Goal: Task Accomplishment & Management: Manage account settings

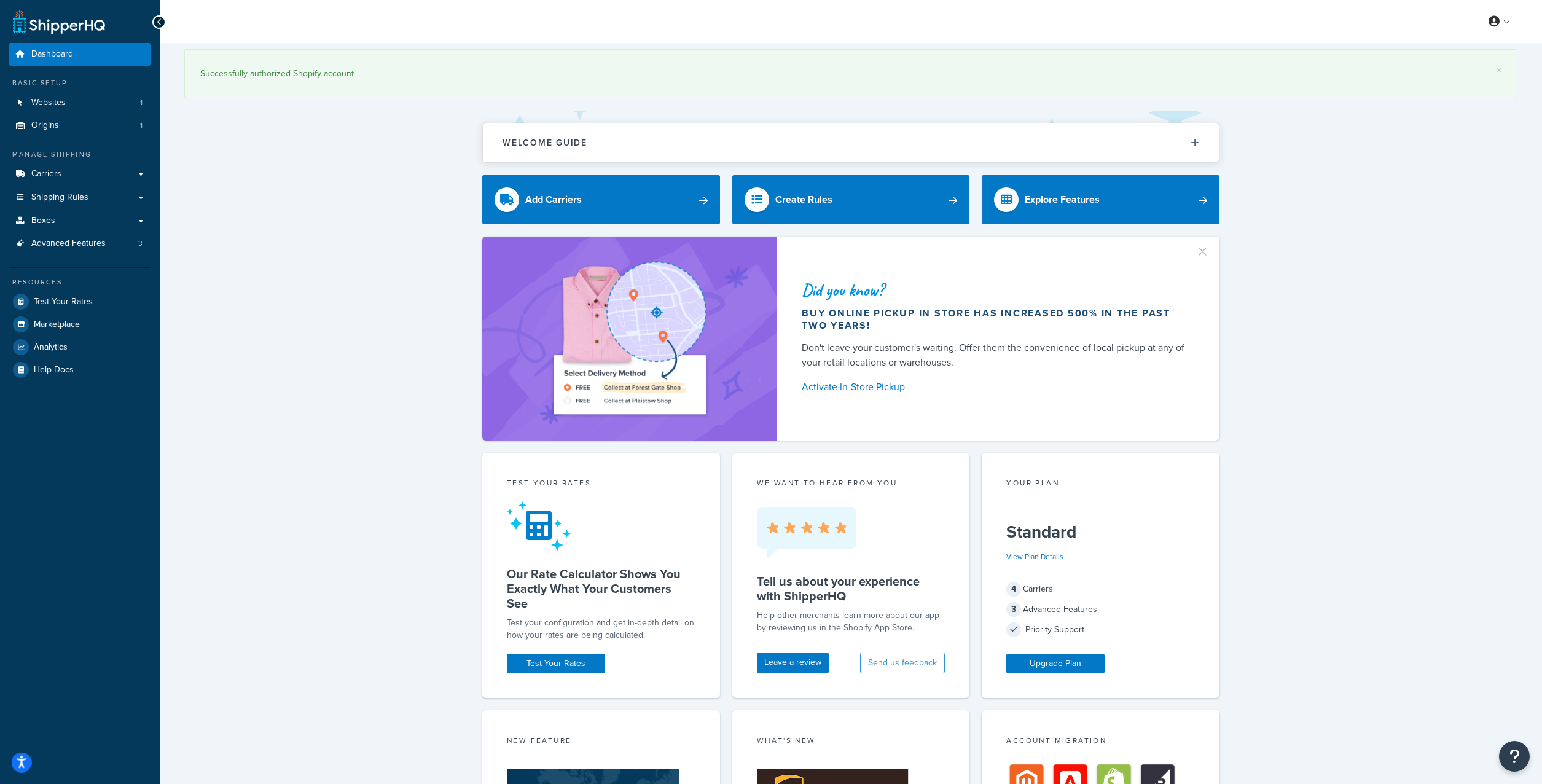
click at [21, 760] on icon "Open accessiBe: accessibility options, statement and help" at bounding box center [21, 764] width 10 height 11
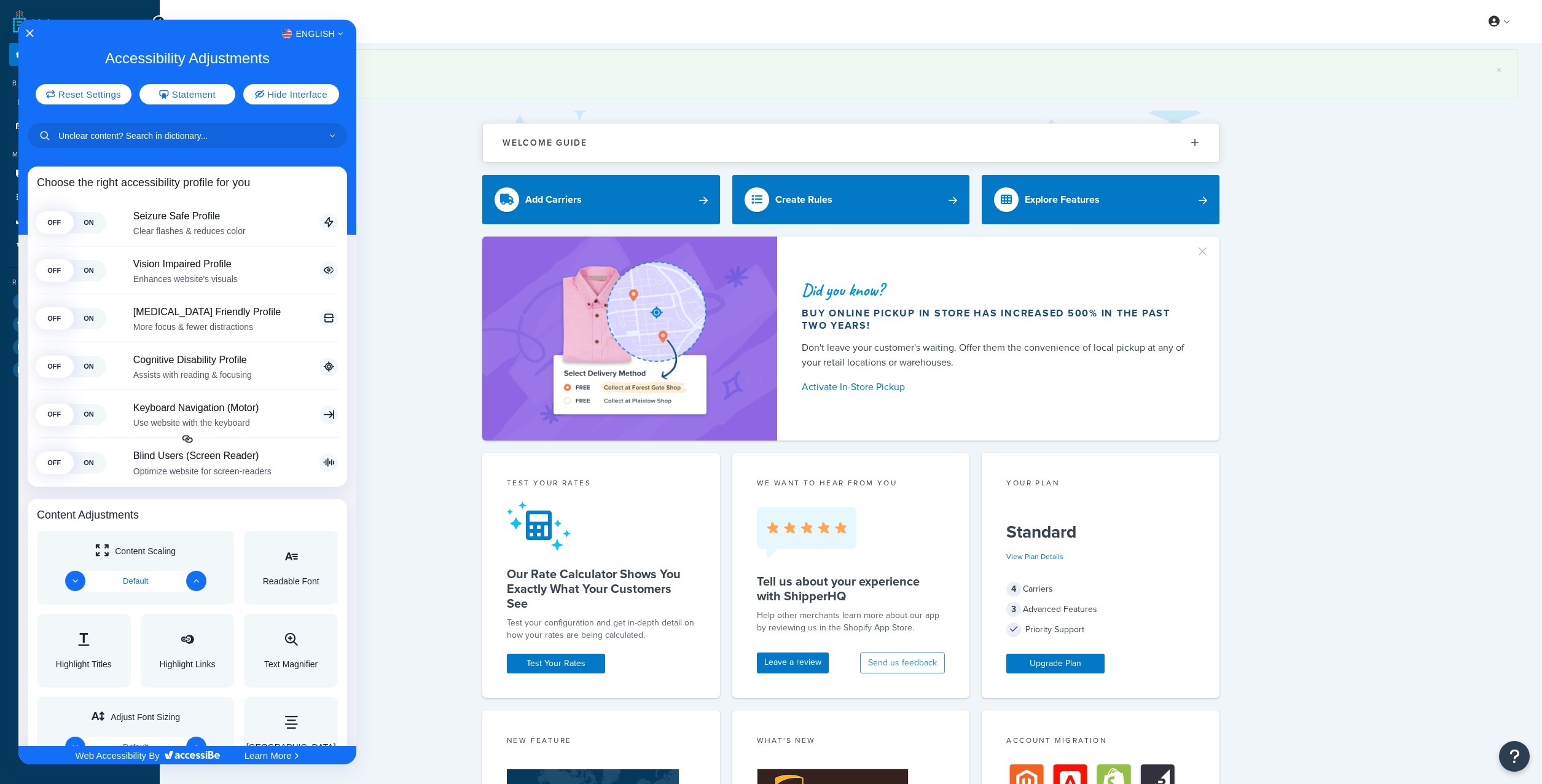
click at [476, 99] on div at bounding box center [771, 392] width 1542 height 784
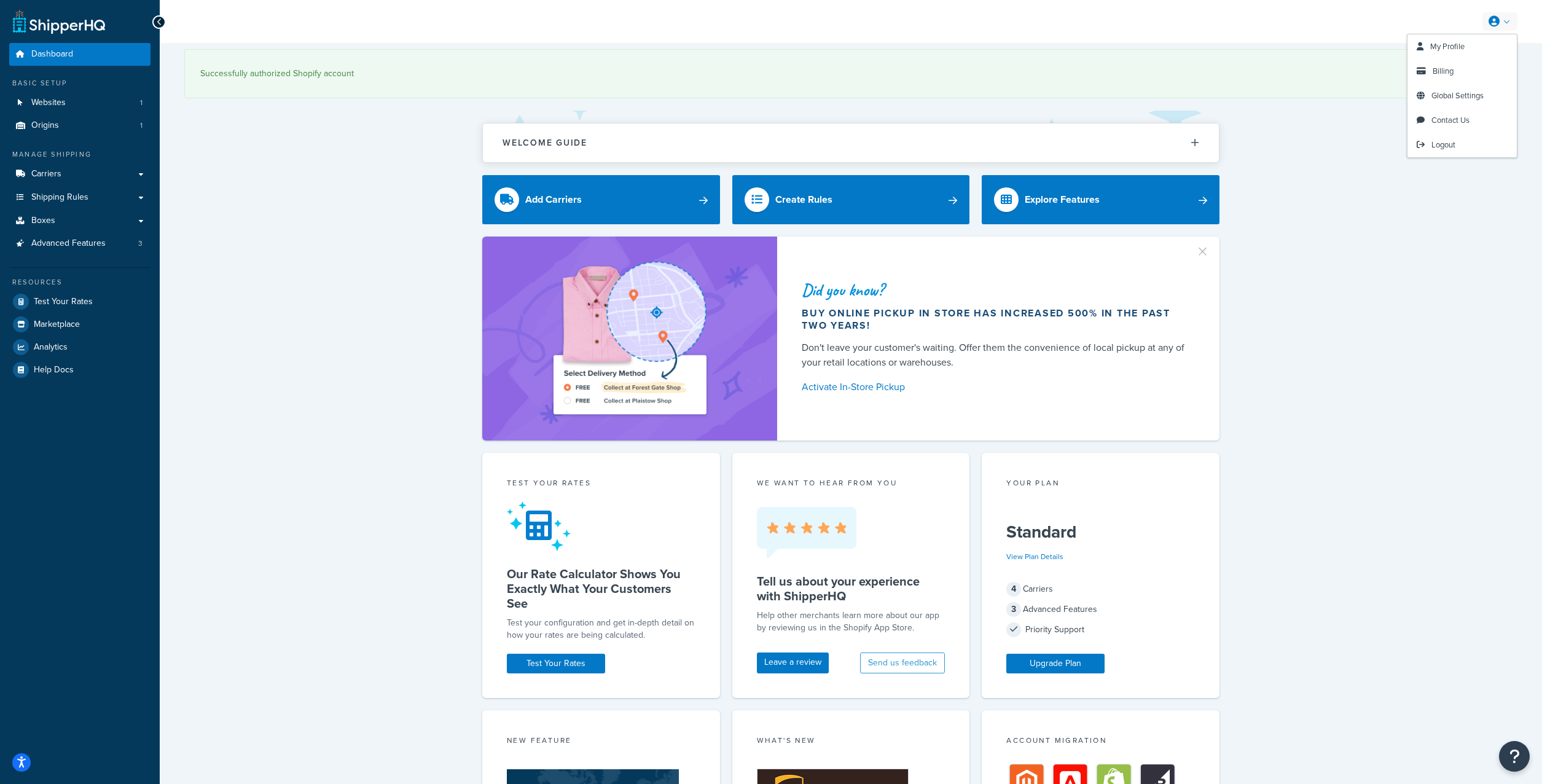
click at [1503, 18] on link at bounding box center [1501, 21] width 35 height 18
click at [1459, 40] on span "My Profile" at bounding box center [1447, 46] width 34 height 11
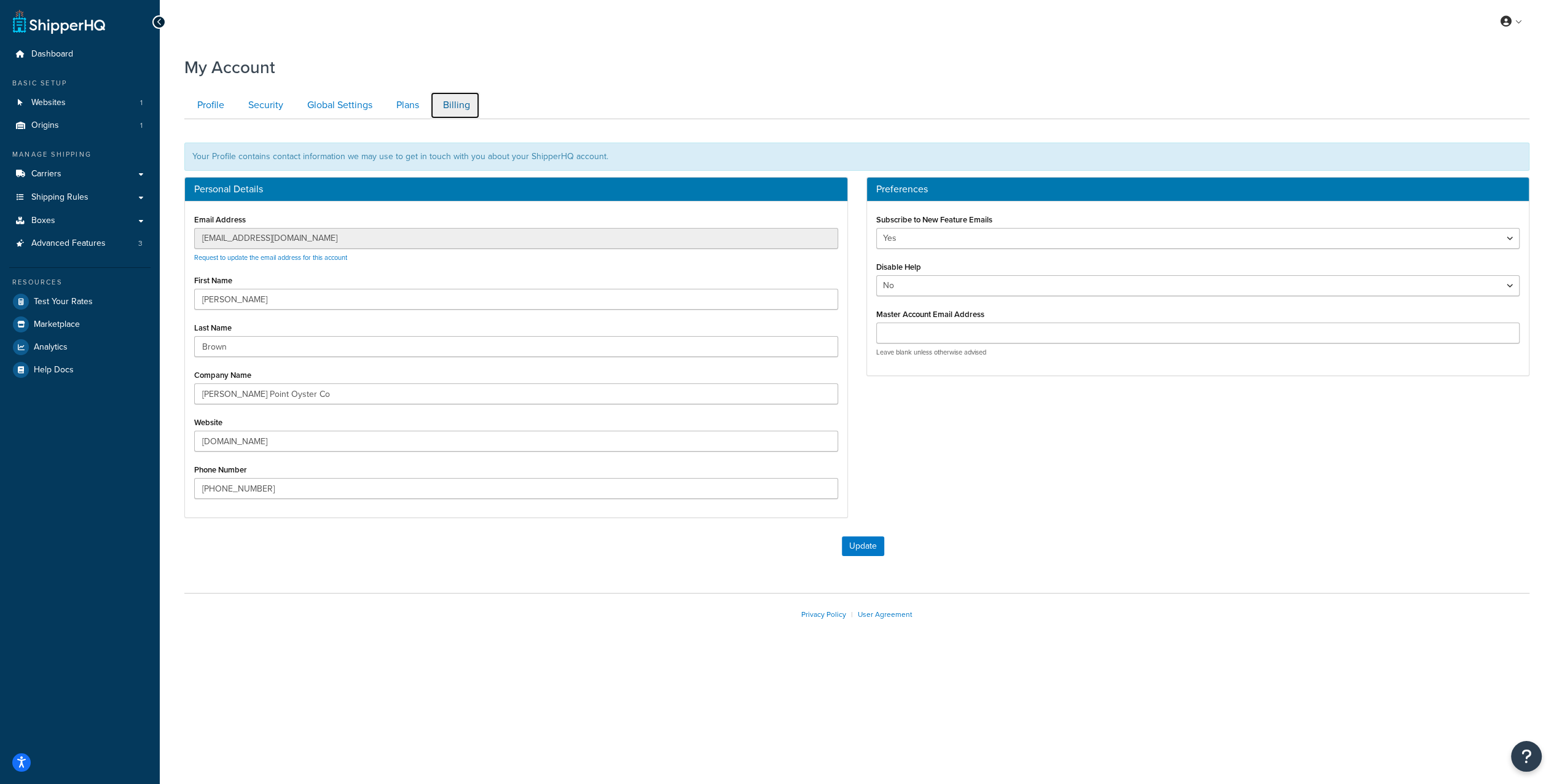
click at [470, 106] on link "Billing" at bounding box center [455, 105] width 50 height 27
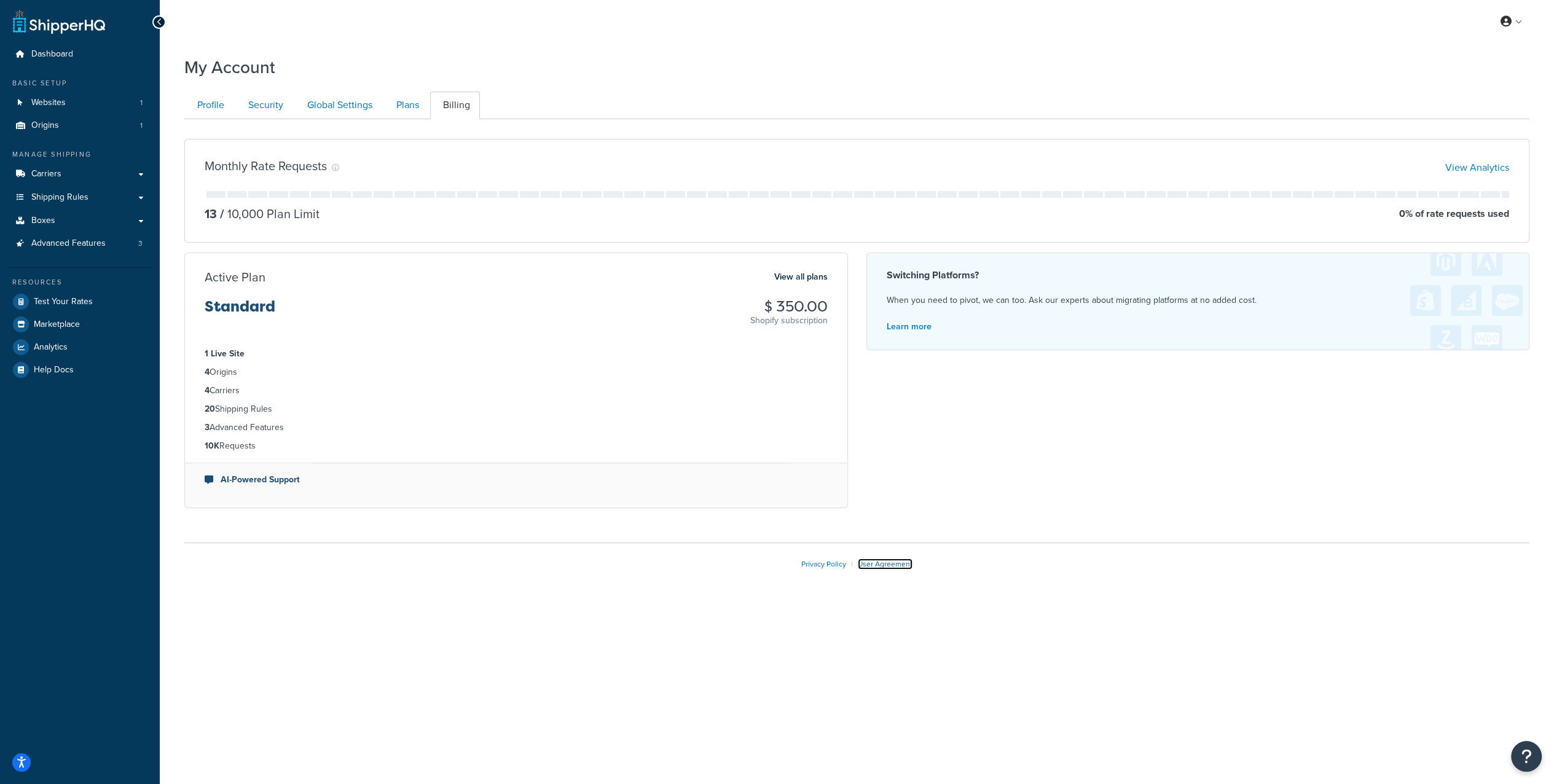
click at [891, 561] on link "User Agreement" at bounding box center [885, 564] width 55 height 11
click at [56, 50] on span "Dashboard" at bounding box center [52, 55] width 41 height 11
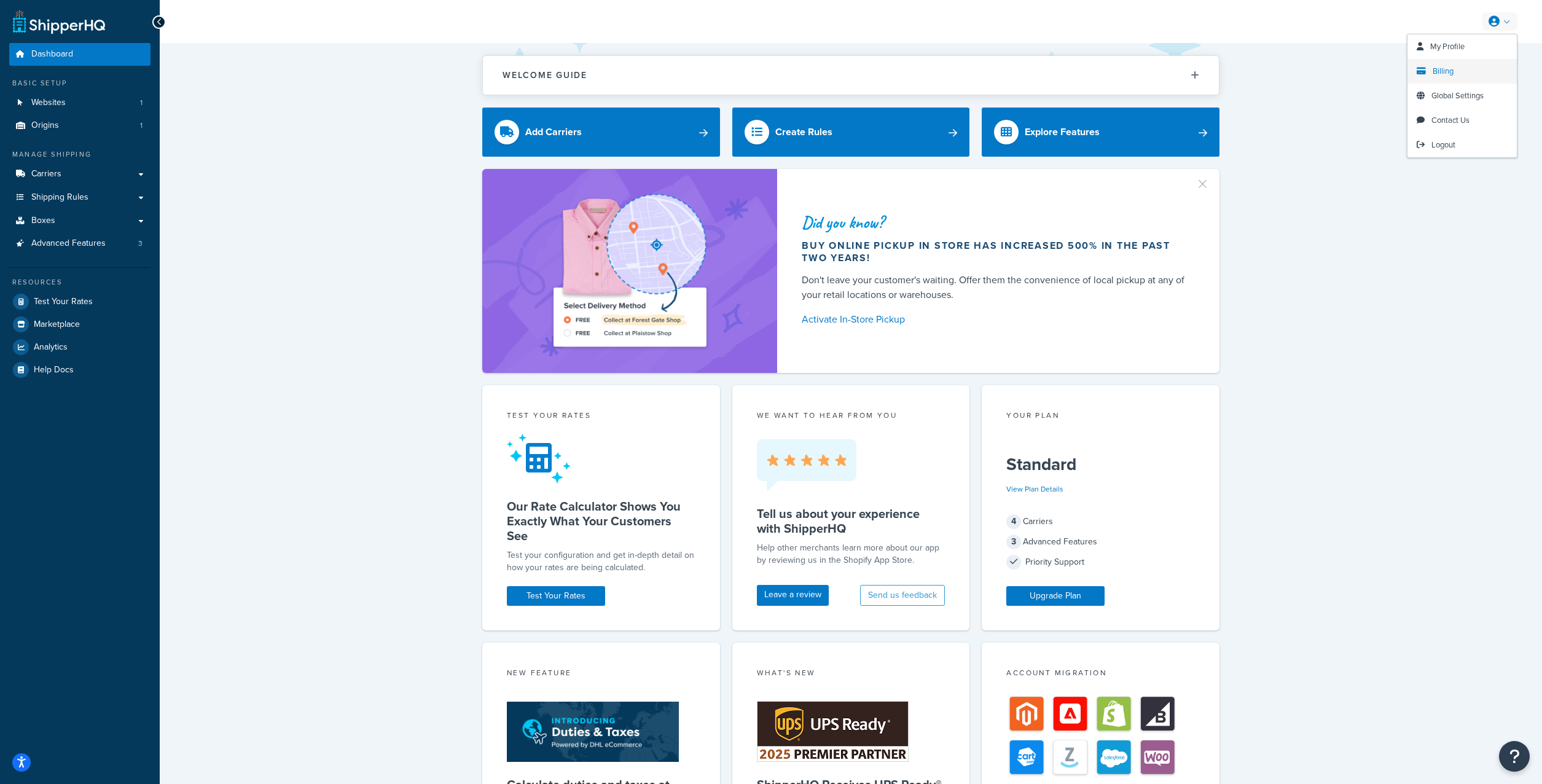
click at [1444, 70] on span "Billing" at bounding box center [1443, 70] width 21 height 11
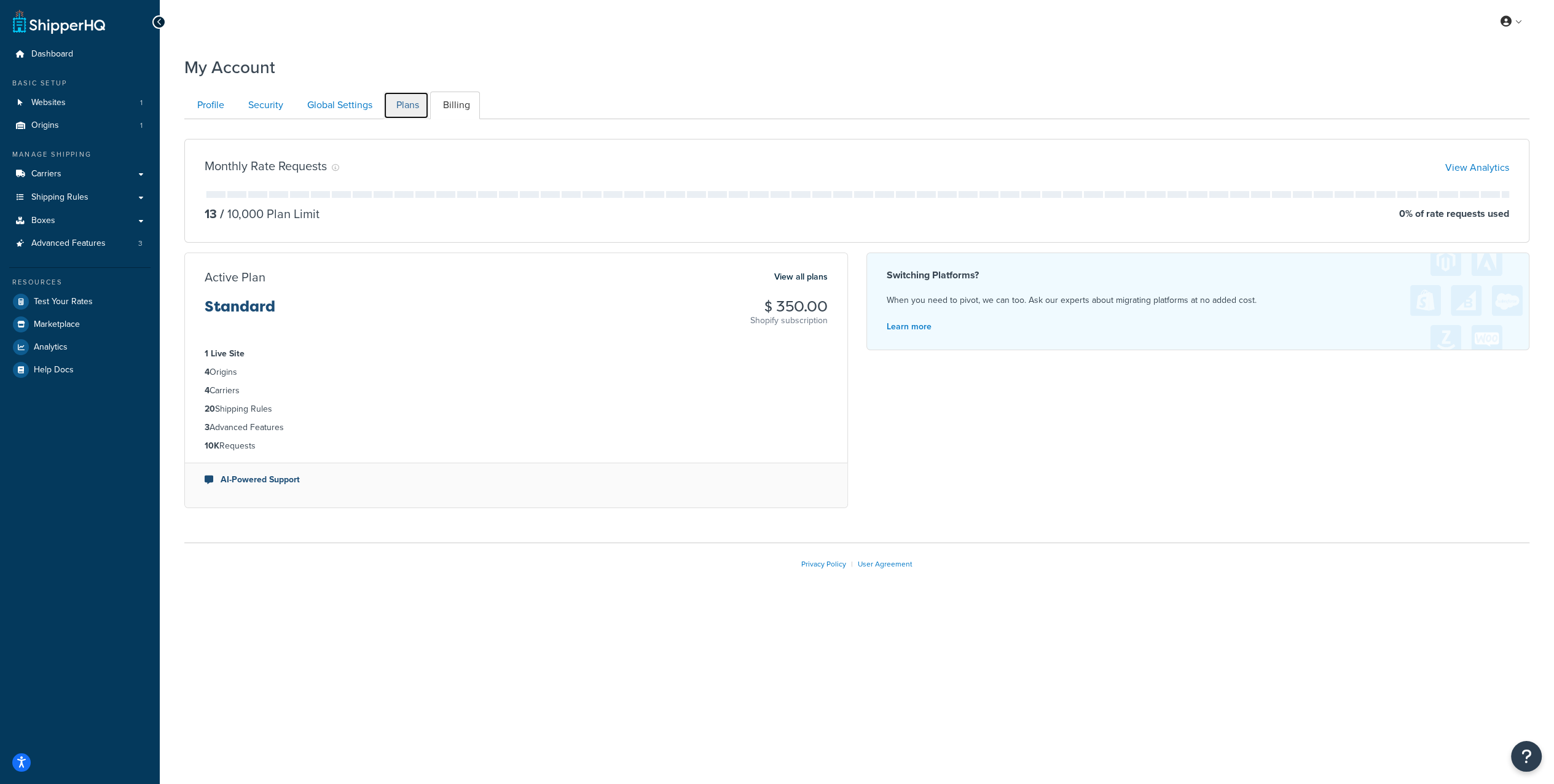
click at [410, 101] on link "Plans" at bounding box center [407, 105] width 46 height 27
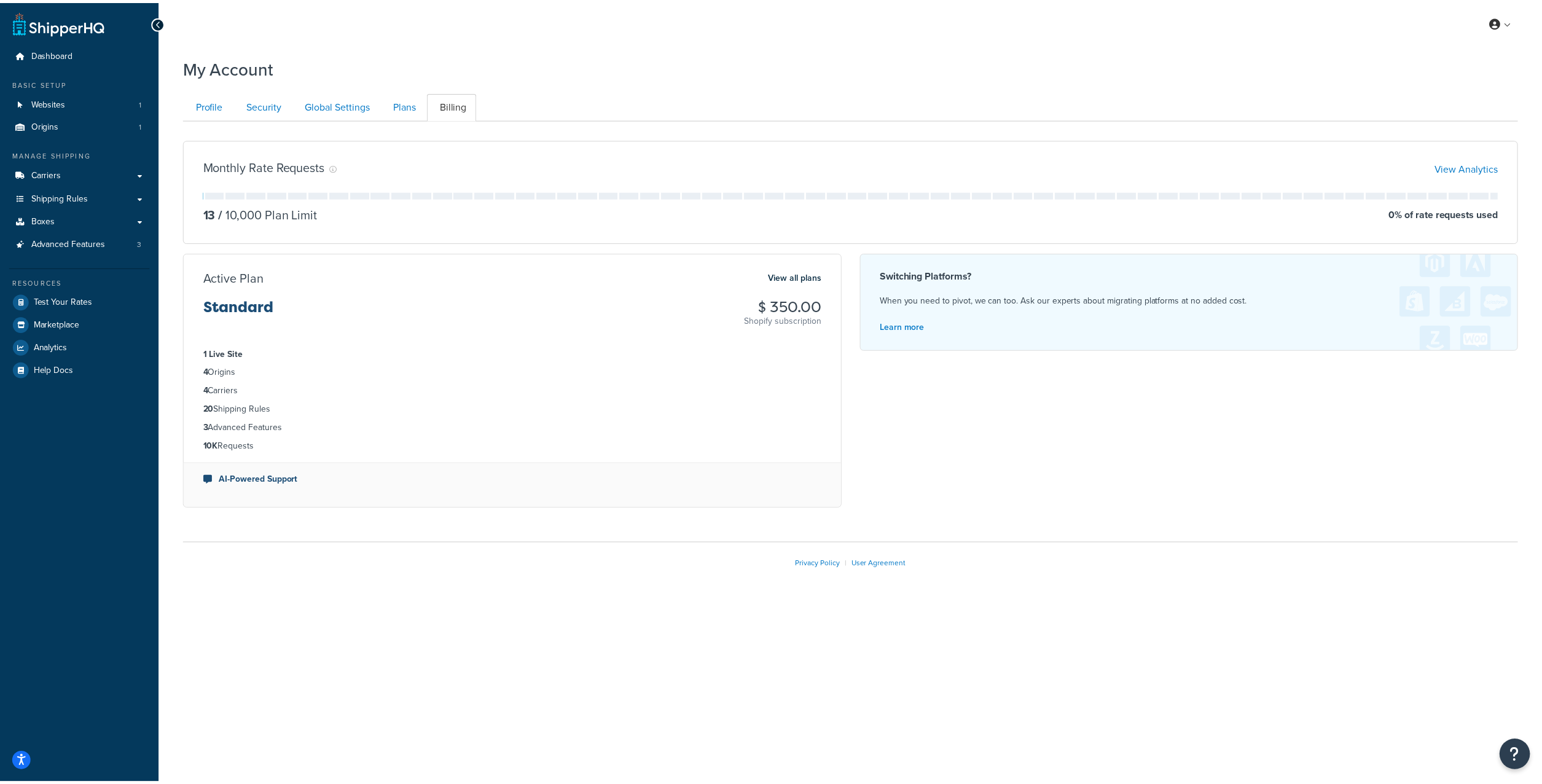
scroll to position [76, 0]
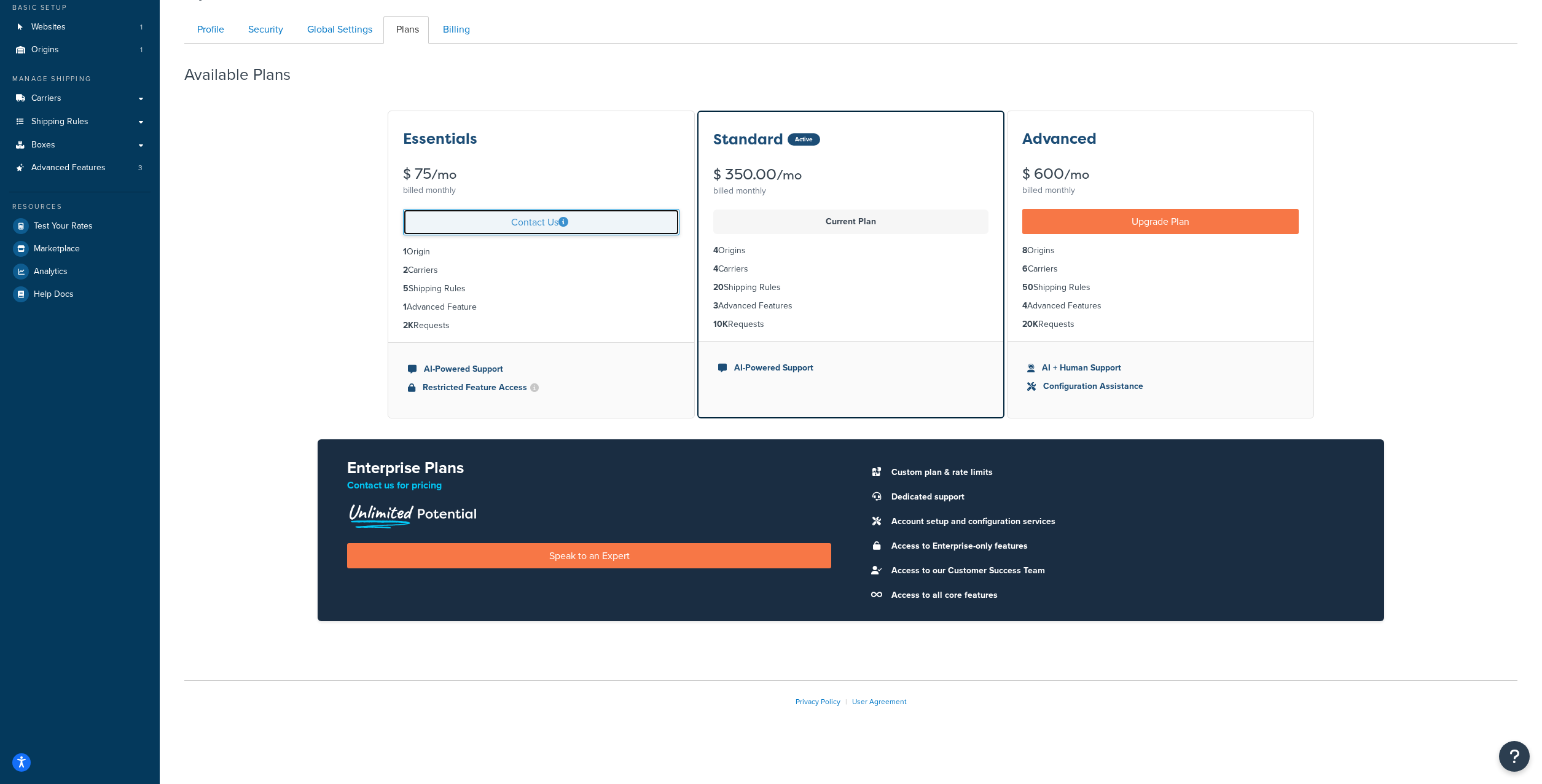
click at [528, 224] on link "Contact Us" at bounding box center [541, 222] width 276 height 26
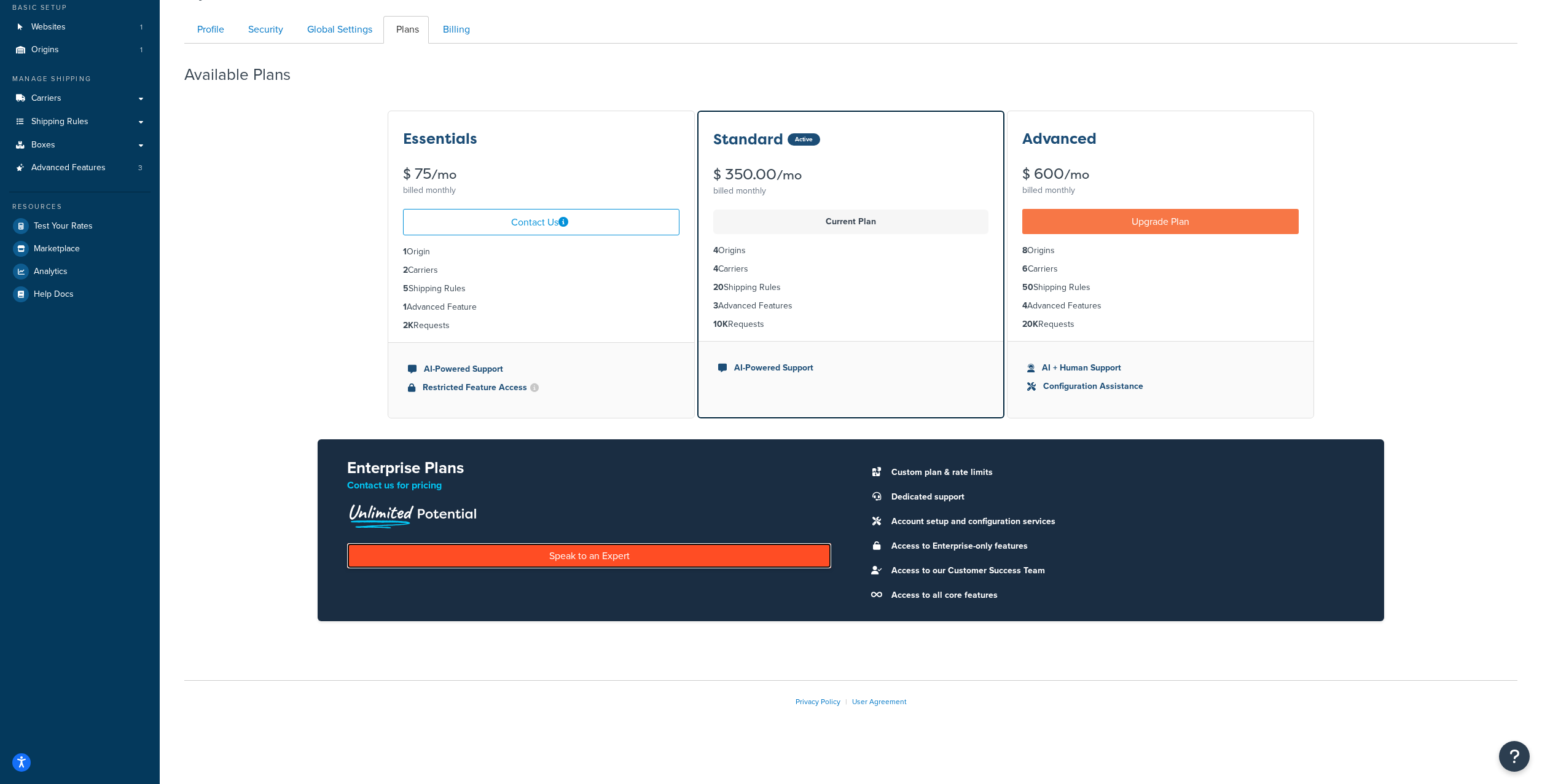
click at [595, 553] on link "Speak to an Expert" at bounding box center [589, 555] width 484 height 26
